Goal: Check status: Check status

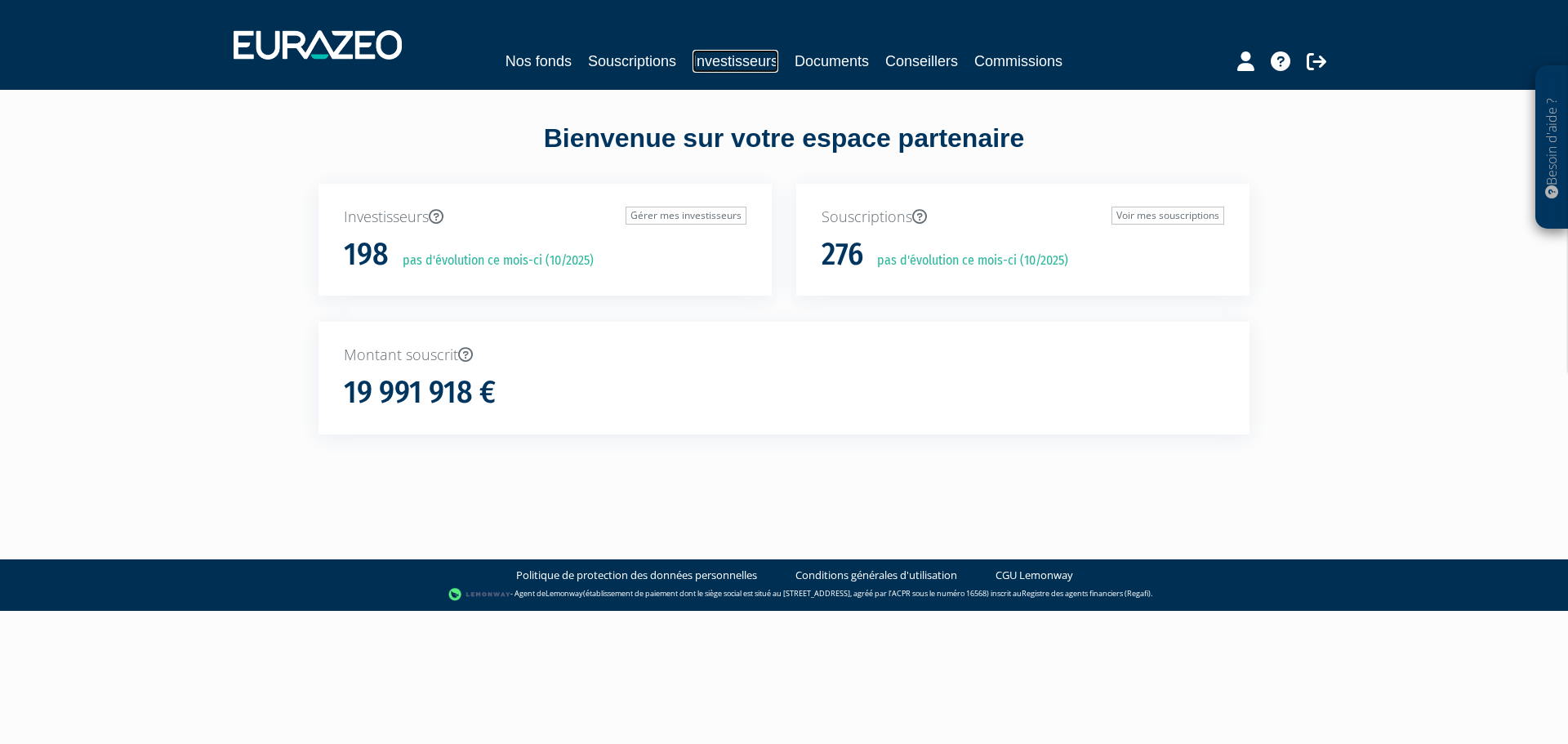
click at [745, 60] on link "Investisseurs" at bounding box center [736, 61] width 86 height 23
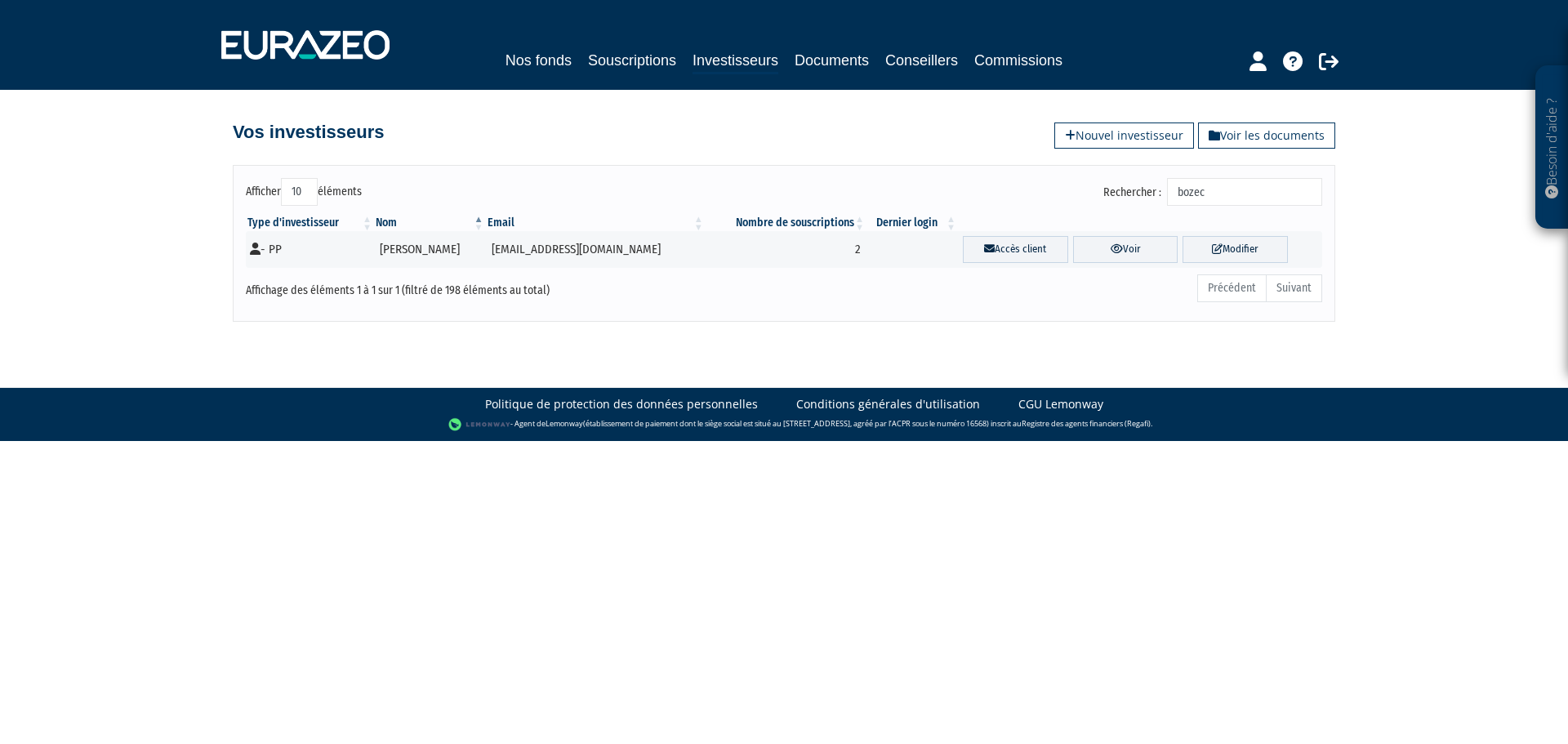
drag, startPoint x: 1267, startPoint y: 186, endPoint x: 1109, endPoint y: 187, distance: 158.0
click at [1109, 187] on div "Rechercher : bozec" at bounding box center [1059, 194] width 526 height 32
type input "raffray"
click at [1113, 247] on link "Voir" at bounding box center [1125, 250] width 105 height 27
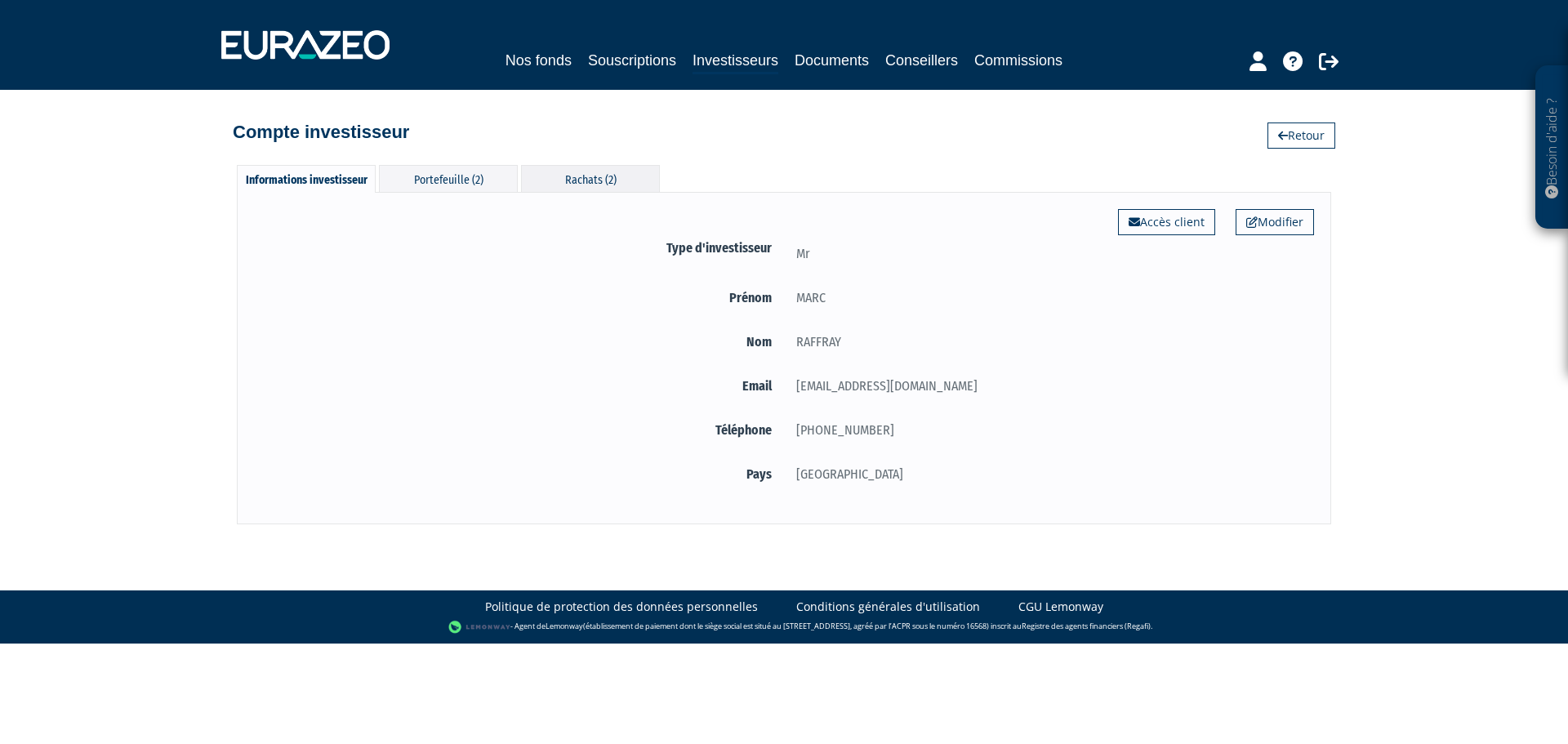
click at [589, 174] on div "Rachats (2)" at bounding box center [591, 179] width 139 height 27
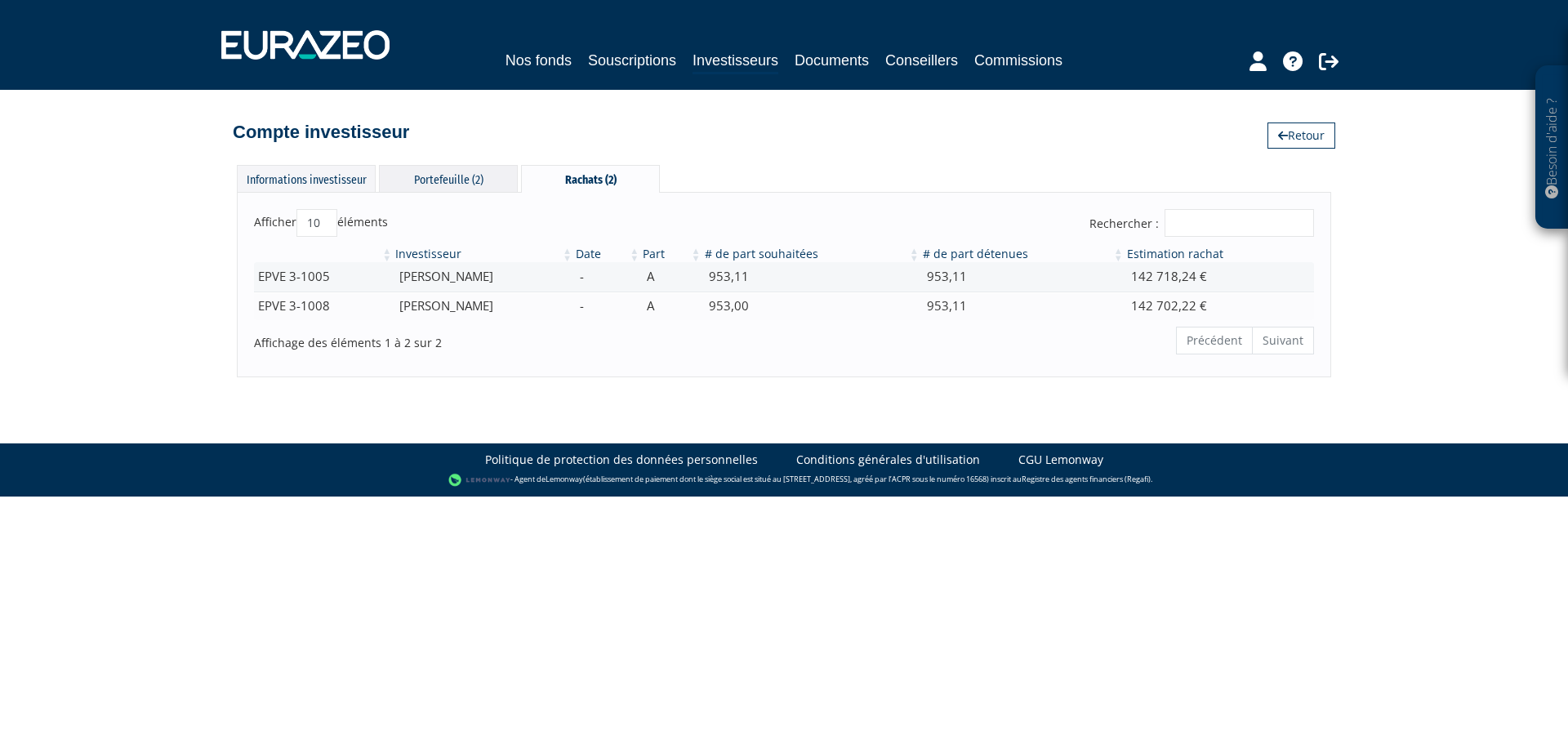
click at [436, 177] on div "Portefeuille (2)" at bounding box center [448, 179] width 139 height 27
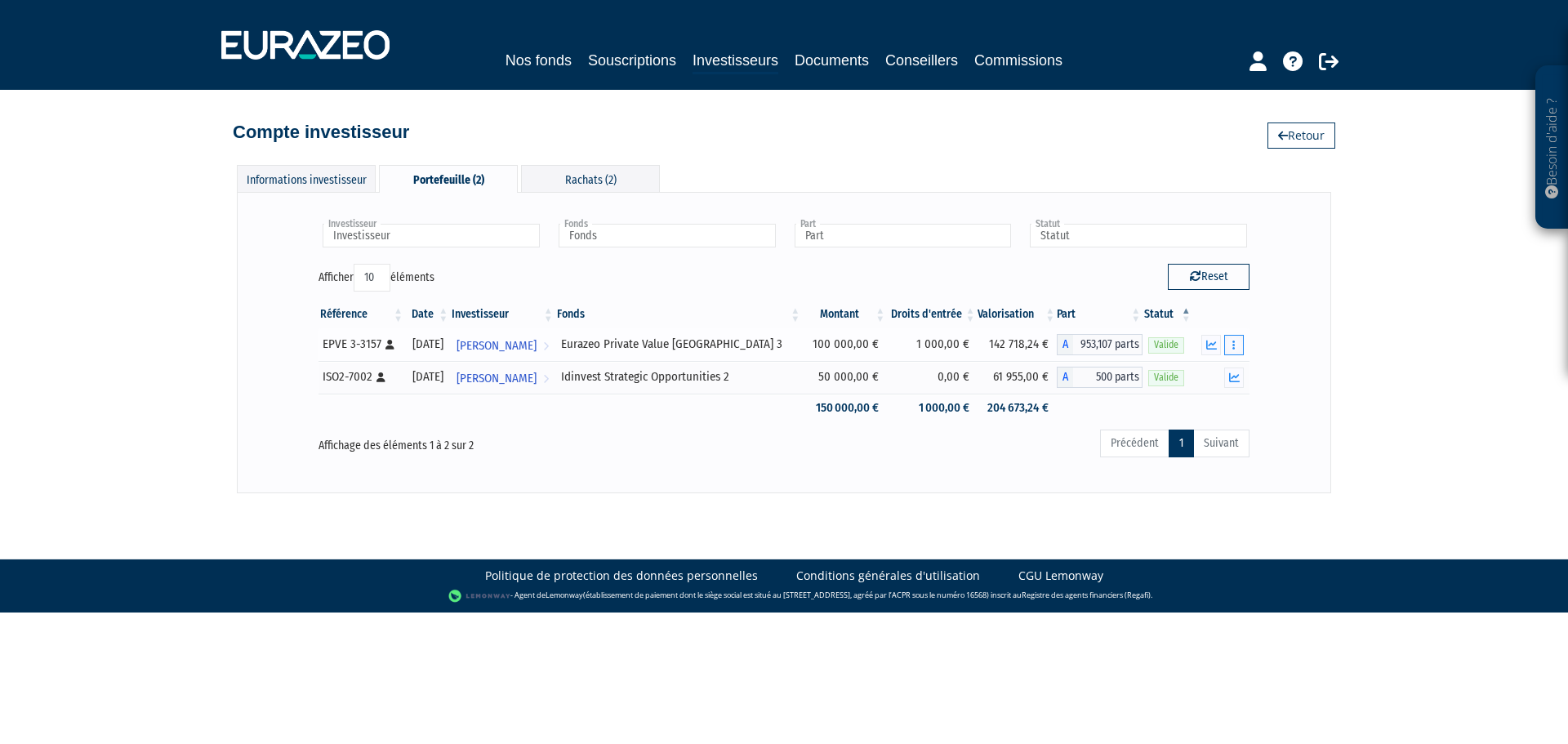
click at [1233, 345] on icon "button" at bounding box center [1233, 345] width 3 height 11
click at [1161, 404] on link "Historique de rachat(s)" at bounding box center [1172, 405] width 135 height 27
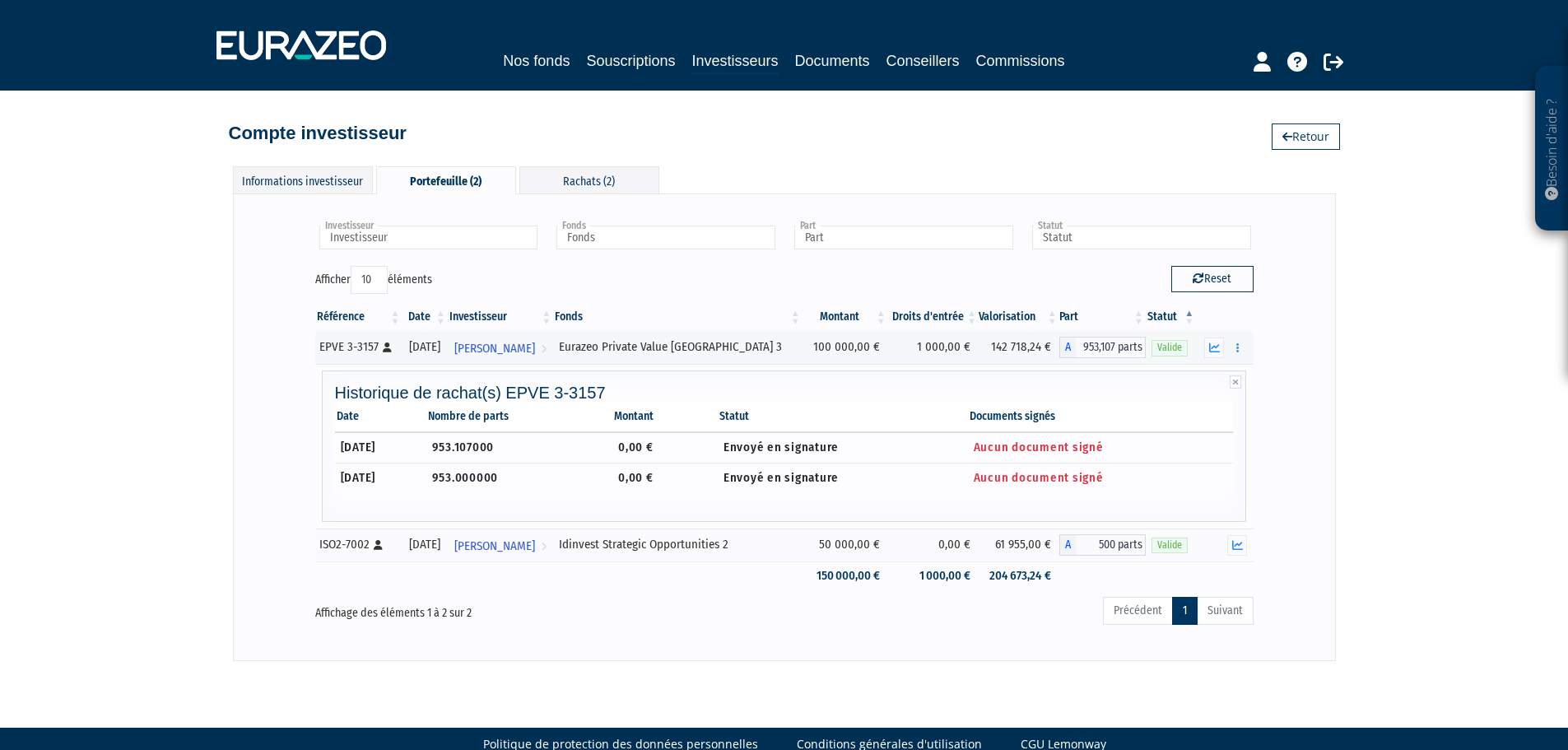
click at [500, 438] on td "953.107000" at bounding box center [519, 447] width 186 height 30
drag, startPoint x: 1067, startPoint y: 448, endPoint x: 918, endPoint y: 452, distance: 149.1
click at [1062, 448] on span "Aucun document signé" at bounding box center [1038, 447] width 130 height 15
click at [1239, 356] on button "button" at bounding box center [1237, 348] width 19 height 20
click at [1231, 346] on button "button" at bounding box center [1237, 348] width 19 height 20
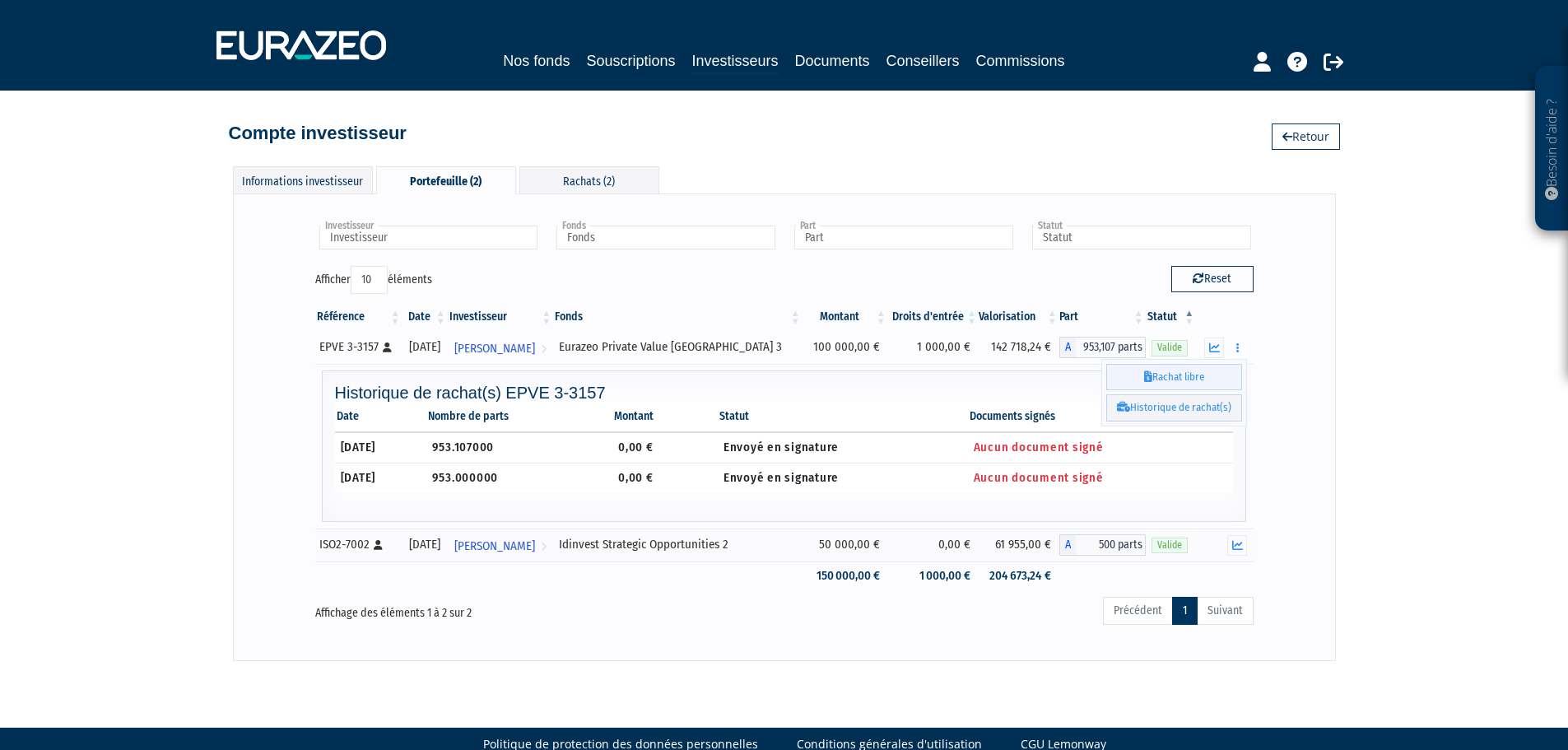
click at [1197, 378] on link "Rachat libre" at bounding box center [1175, 377] width 136 height 28
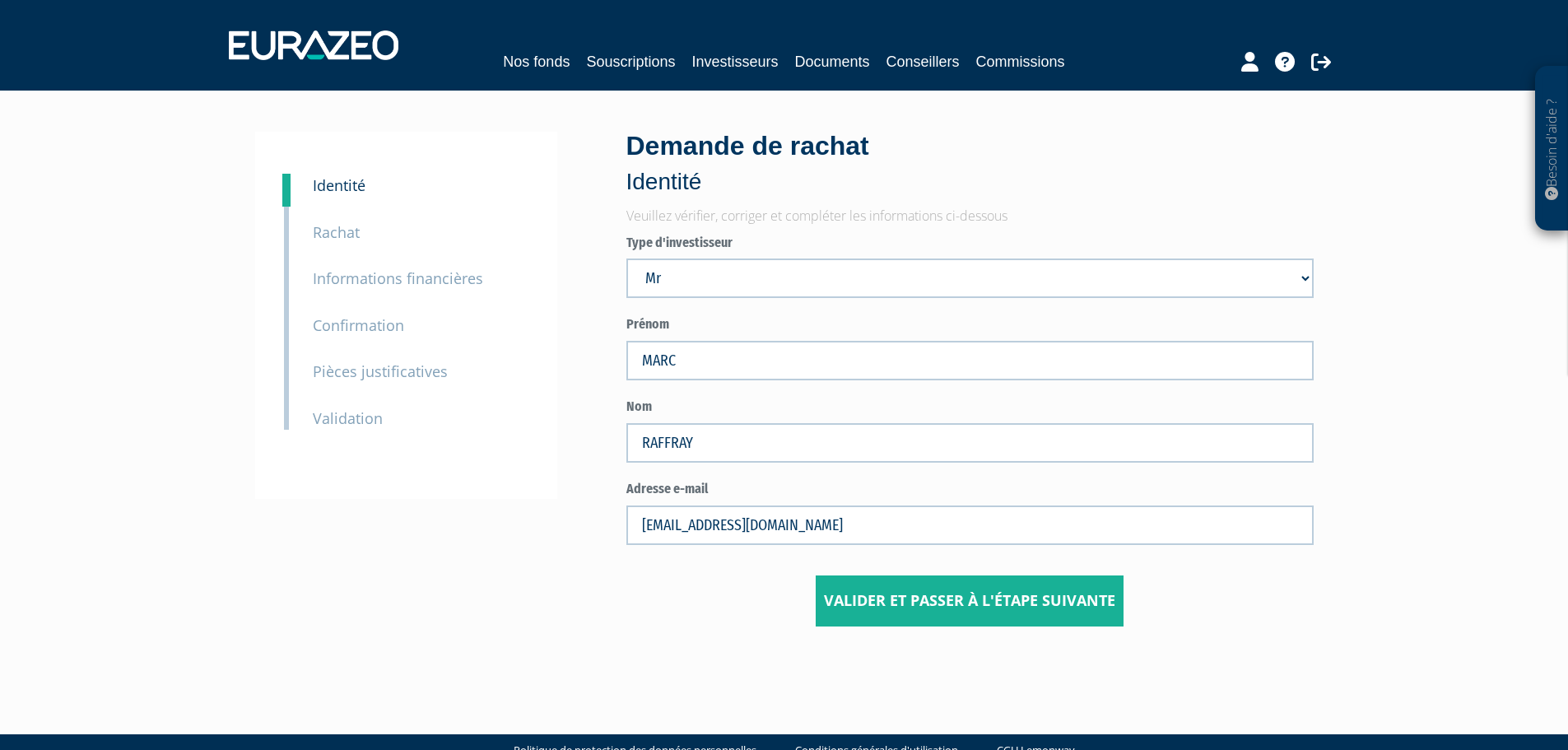
click at [359, 372] on small "Pièces justificatives" at bounding box center [380, 371] width 135 height 19
click at [354, 227] on small "Rachat" at bounding box center [336, 232] width 47 height 19
